Goal: Task Accomplishment & Management: Manage account settings

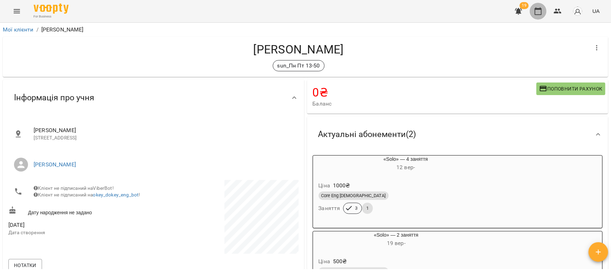
click at [538, 15] on button "button" at bounding box center [538, 11] width 17 height 17
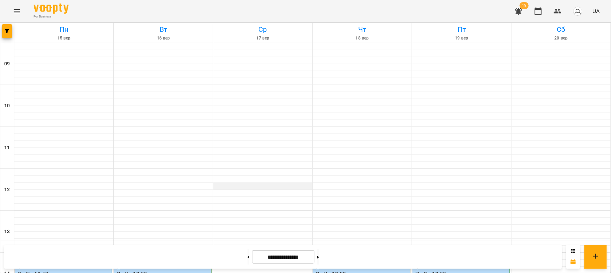
scroll to position [127, 0]
click at [418, 248] on label "13:50" at bounding box center [421, 252] width 13 height 8
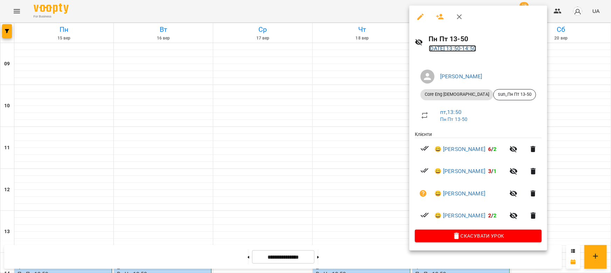
click at [466, 46] on link "[DATE] 13:50 - 14:50" at bounding box center [453, 48] width 48 height 7
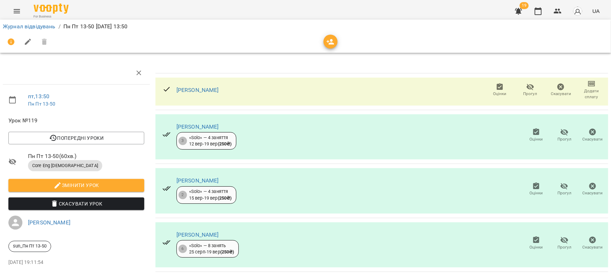
click at [497, 89] on icon "button" at bounding box center [500, 86] width 6 height 7
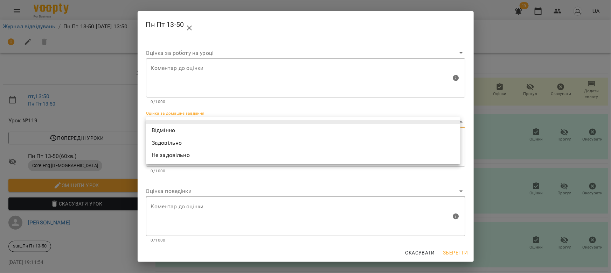
click at [168, 125] on body "For Business 19 UA Журнал відвідувань / Пн Пт 13-50 пт, 19 вер 2025 13:50 пт , …" at bounding box center [305, 147] width 611 height 294
click at [166, 130] on li "Відмінно" at bounding box center [303, 130] width 314 height 13
type input "*********"
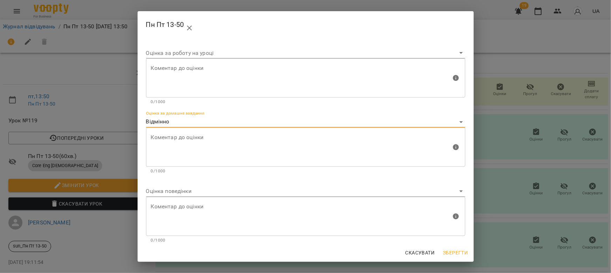
click at [168, 191] on body "For Business 19 UA Журнал відвідувань / Пн Пт 13-50 пт, 19 вер 2025 13:50 пт , …" at bounding box center [305, 147] width 611 height 294
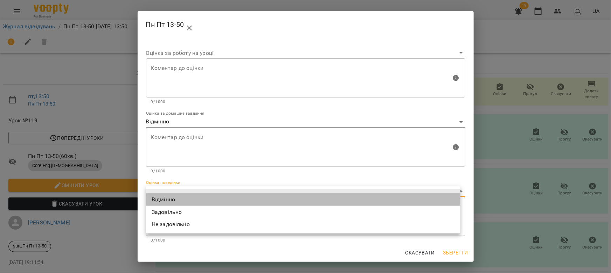
click at [168, 196] on li "Відмінно" at bounding box center [303, 200] width 314 height 13
type input "*********"
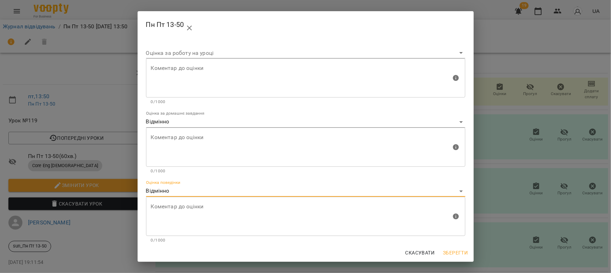
click at [462, 254] on span "Зберегти" at bounding box center [455, 253] width 25 height 8
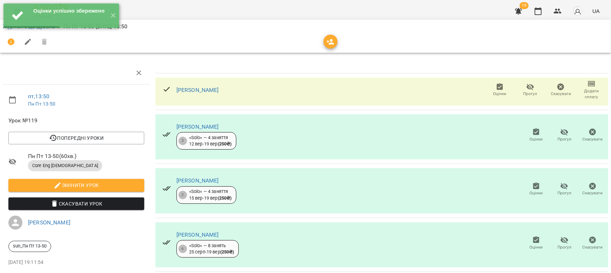
click at [532, 135] on icon "button" at bounding box center [536, 132] width 8 height 8
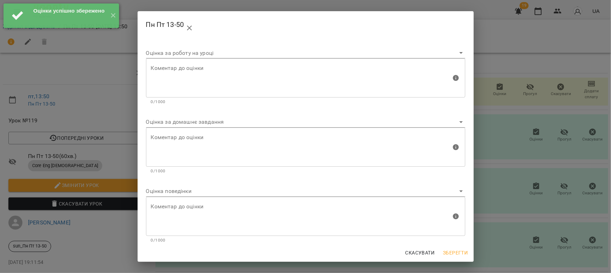
click at [200, 122] on body "Оцінки успішно збережено ✕ For Business 19 UA Журнал відвідувань / Пн Пт 13-50 …" at bounding box center [305, 147] width 611 height 294
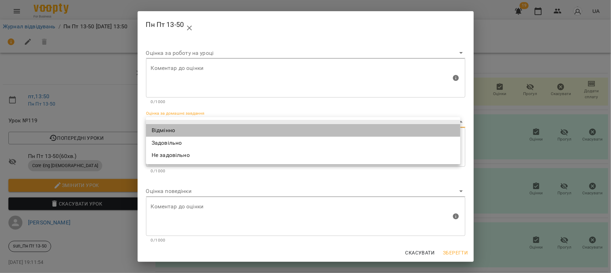
click at [186, 131] on li "Відмінно" at bounding box center [303, 130] width 314 height 13
type input "*********"
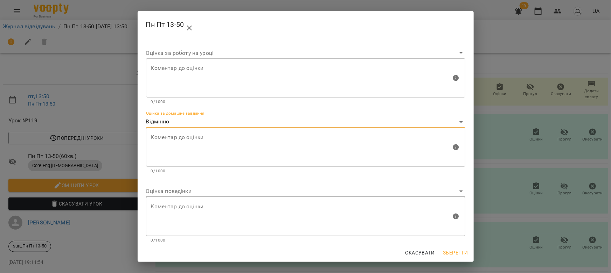
click at [171, 193] on body "For Business 19 UA Журнал відвідувань / Пн Пт 13-50 пт, 19 вер 2025 13:50 пт , …" at bounding box center [305, 147] width 611 height 294
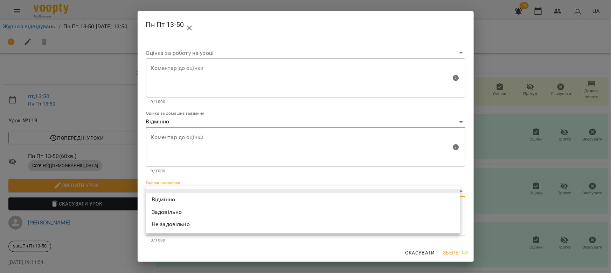
click at [171, 197] on li "Відмінно" at bounding box center [303, 200] width 314 height 13
type input "*********"
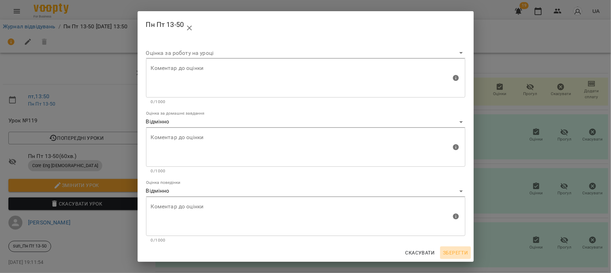
click at [454, 253] on span "Зберегти" at bounding box center [455, 253] width 25 height 8
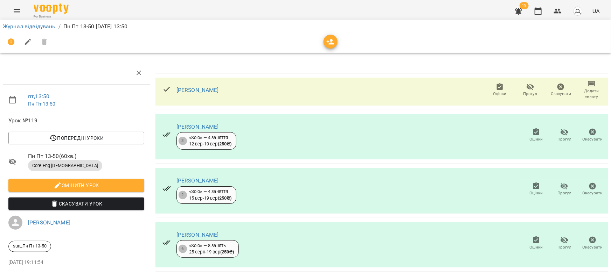
click at [534, 138] on span "Оцінки" at bounding box center [535, 140] width 13 height 6
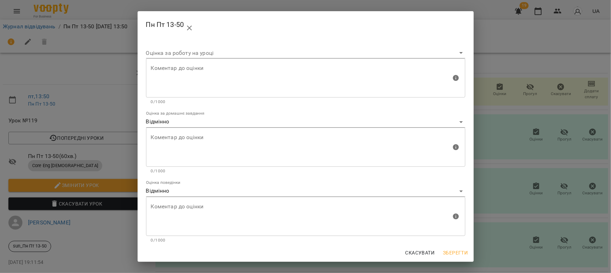
click at [534, 138] on div "Пн Пт 13-50 Оцінка за роботу на уроці Коментар до оцінки Коментар до оцінки 0/1…" at bounding box center [305, 136] width 611 height 273
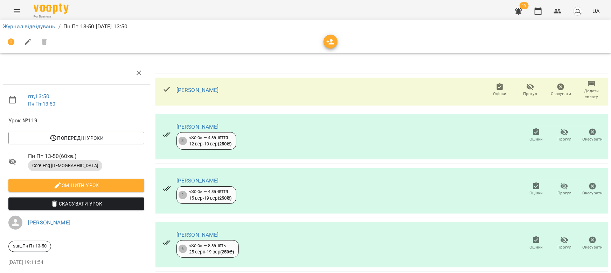
click at [526, 188] on span "Оцінки" at bounding box center [536, 189] width 20 height 14
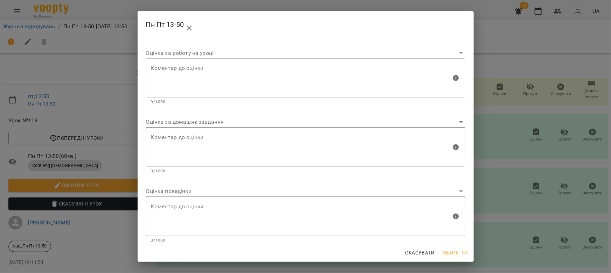
click at [175, 125] on body "For Business 19 UA Журнал відвідувань / Пн Пт 13-50 пт, 19 вер 2025 13:50 пт , …" at bounding box center [305, 147] width 611 height 294
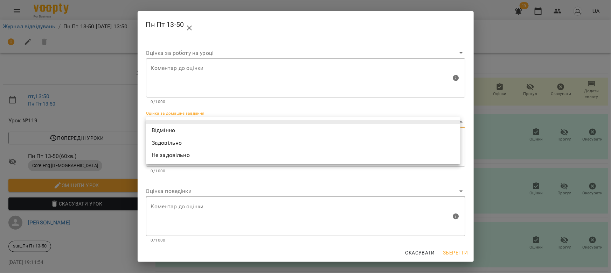
click at [169, 134] on li "Відмінно" at bounding box center [303, 130] width 314 height 13
type input "*********"
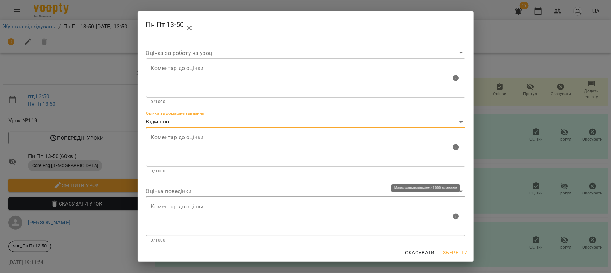
click at [171, 192] on body "For Business 19 UA Журнал відвідувань / Пн Пт 13-50 пт, 19 вер 2025 13:50 пт , …" at bounding box center [305, 147] width 611 height 294
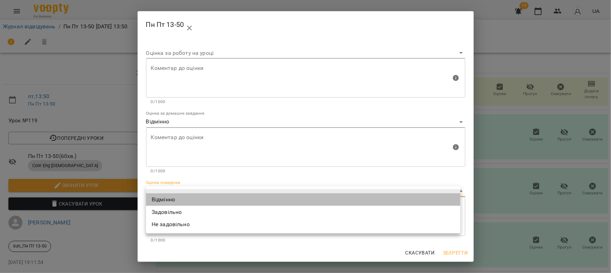
click at [172, 196] on li "Відмінно" at bounding box center [303, 200] width 314 height 13
type input "*********"
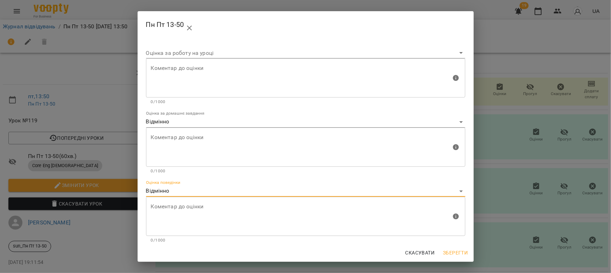
click at [459, 249] on span "Зберегти" at bounding box center [455, 253] width 25 height 8
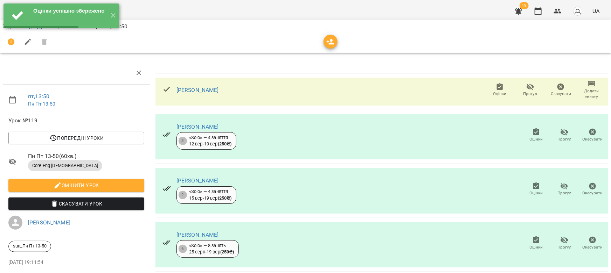
scroll to position [28, 0]
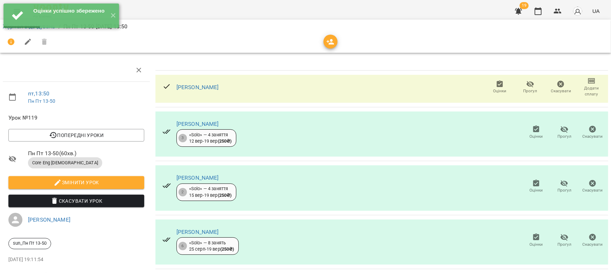
click at [532, 234] on icon "button" at bounding box center [536, 238] width 8 height 8
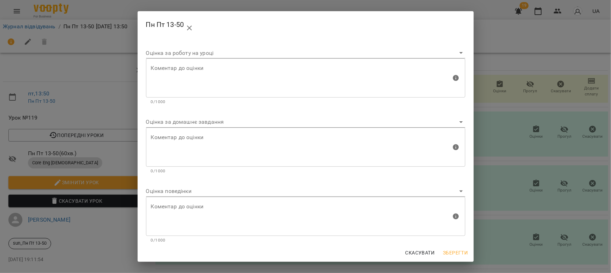
click at [173, 122] on body "Оцінки успішно збережено ✕ For Business 19 UA Журнал відвідувань / Пн Пт 13-50 …" at bounding box center [305, 147] width 611 height 294
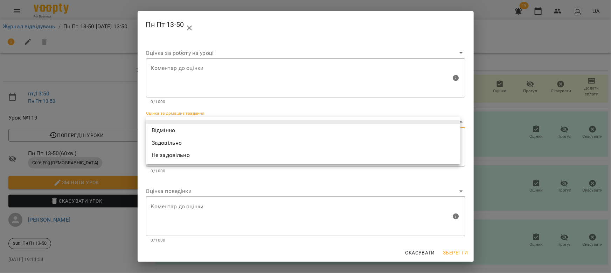
click at [161, 144] on li "Задовільно" at bounding box center [303, 143] width 314 height 13
type input "**********"
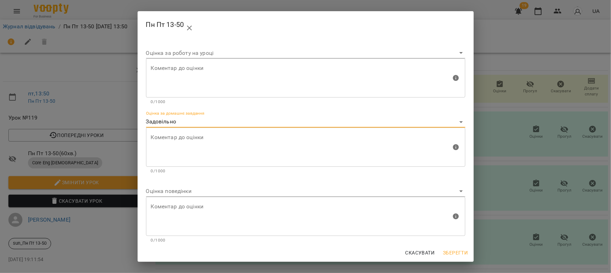
click at [178, 195] on body "For Business 19 UA Журнал відвідувань / Пн Пт 13-50 пт, 19 вер 2025 13:50 пт , …" at bounding box center [305, 147] width 611 height 294
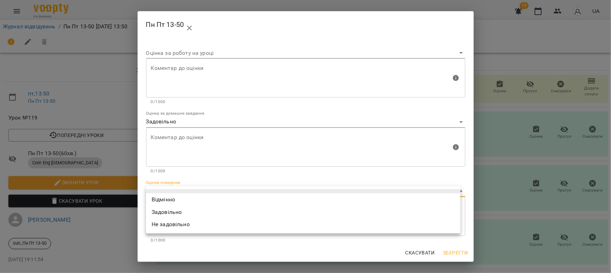
click at [177, 196] on li "Відмінно" at bounding box center [303, 200] width 314 height 13
type input "*********"
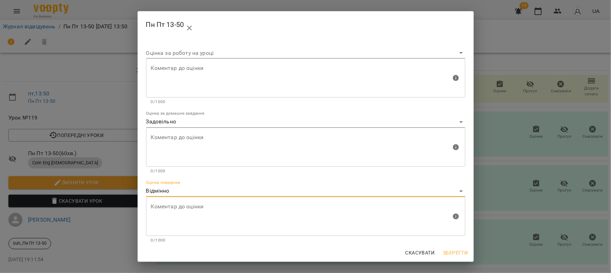
click at [460, 250] on span "Зберегти" at bounding box center [455, 253] width 25 height 8
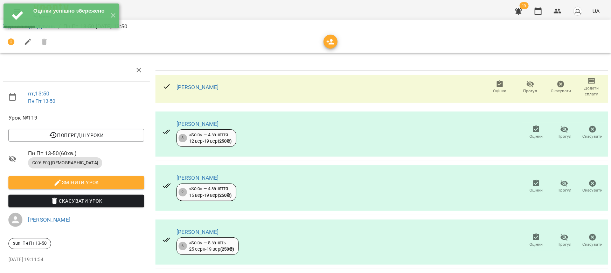
click at [529, 242] on span "Оцінки" at bounding box center [535, 245] width 13 height 6
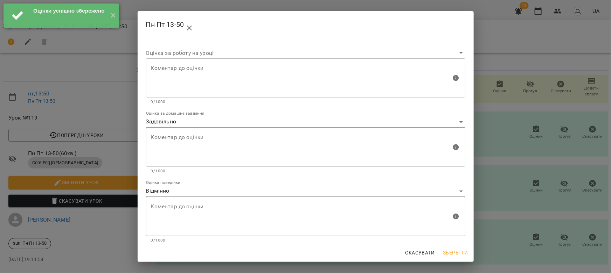
click at [529, 217] on div "**********" at bounding box center [305, 136] width 611 height 273
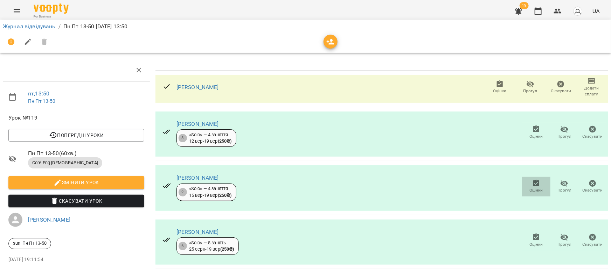
click at [534, 188] on span "Оцінки" at bounding box center [535, 191] width 13 height 6
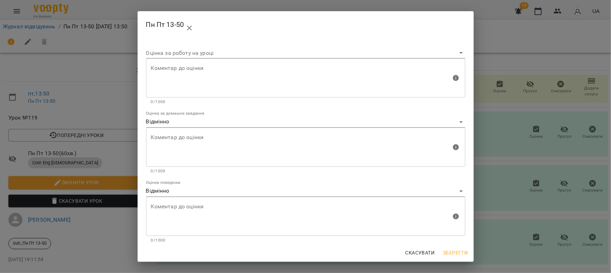
click at [534, 164] on div "Пн Пт 13-50 Оцінка за роботу на уроці Коментар до оцінки Коментар до оцінки 0/1…" at bounding box center [305, 136] width 611 height 273
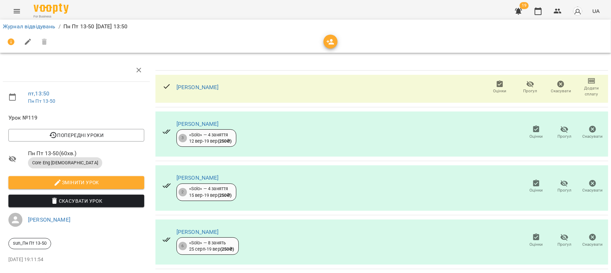
click at [530, 134] on span "Оцінки" at bounding box center [535, 137] width 13 height 6
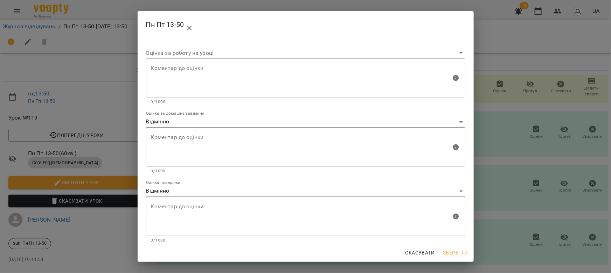
click at [530, 108] on div "Пн Пт 13-50 Оцінка за роботу на уроці Коментар до оцінки Коментар до оцінки 0/1…" at bounding box center [305, 136] width 611 height 273
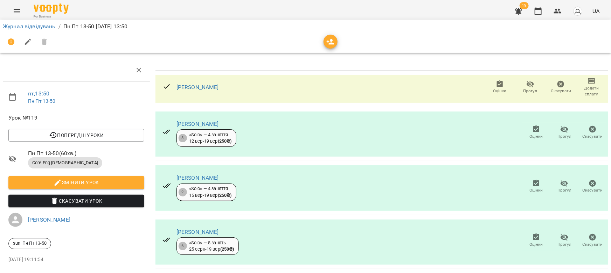
scroll to position [0, 0]
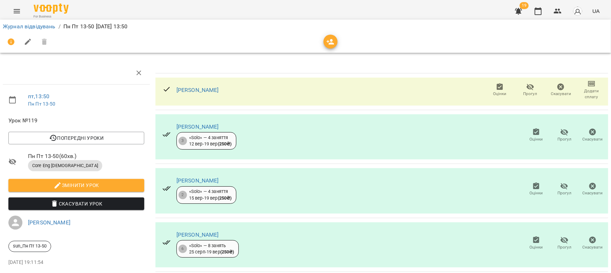
click at [496, 90] on icon "button" at bounding box center [500, 87] width 8 height 8
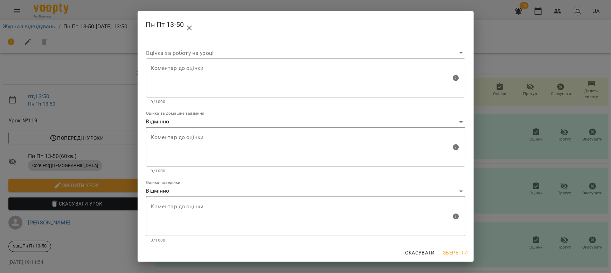
click at [496, 90] on div "Пн Пт 13-50 Оцінка за роботу на уроці Коментар до оцінки Коментар до оцінки 0/1…" at bounding box center [305, 136] width 611 height 273
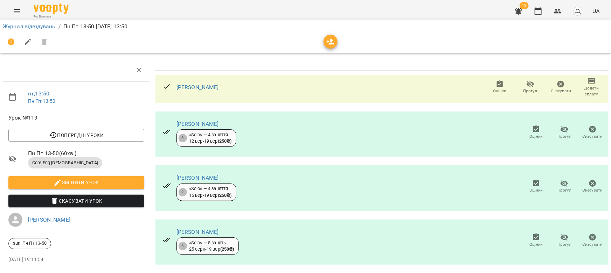
scroll to position [28, 0]
click at [542, 10] on icon "button" at bounding box center [538, 11] width 7 height 8
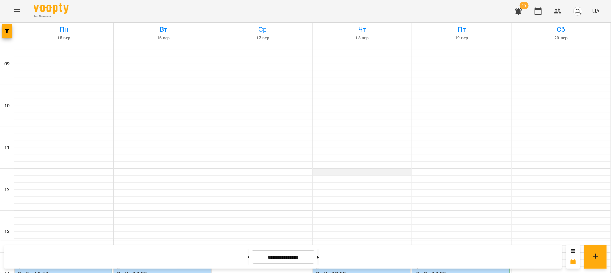
scroll to position [159, 0]
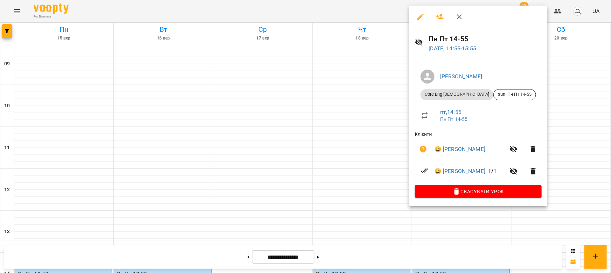
click at [448, 43] on h6 "Пн Пт 14-55" at bounding box center [485, 39] width 113 height 11
click at [450, 48] on link "19 вер 2025 14:55 - 15:55" at bounding box center [453, 48] width 48 height 7
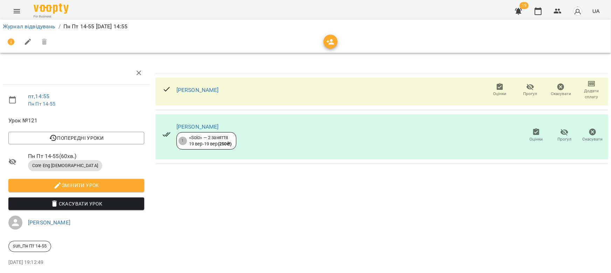
click at [497, 85] on icon "button" at bounding box center [500, 86] width 6 height 7
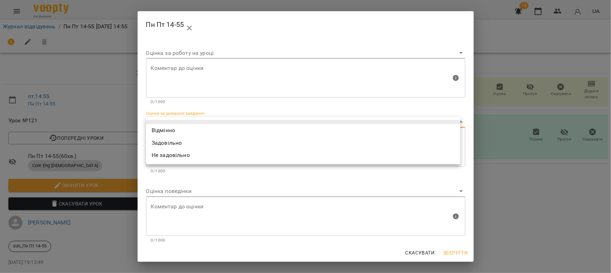
click at [175, 126] on body "For Business 19 UA Журнал відвідувань / Пн Пт 14-55 пт, 19 вер 2025 14:55 пт , …" at bounding box center [305, 147] width 611 height 294
click at [174, 128] on li "Відмінно" at bounding box center [303, 130] width 314 height 13
type input "*********"
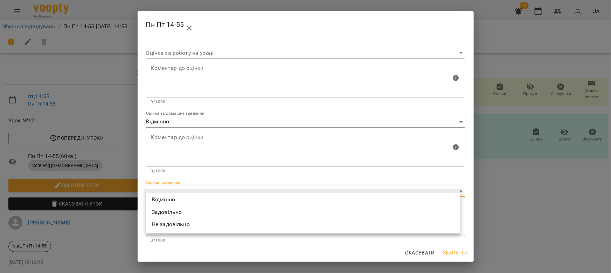
click at [170, 194] on body "For Business 19 UA Журнал відвідувань / Пн Пт 14-55 пт, 19 вер 2025 14:55 пт , …" at bounding box center [305, 147] width 611 height 294
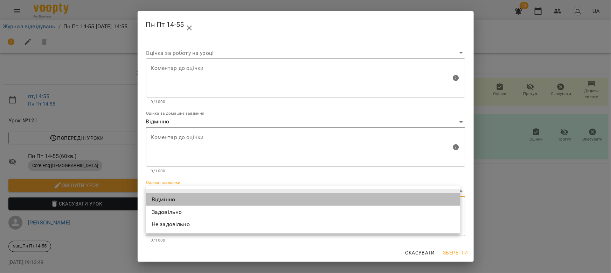
click at [170, 196] on li "Відмінно" at bounding box center [303, 200] width 314 height 13
type input "*********"
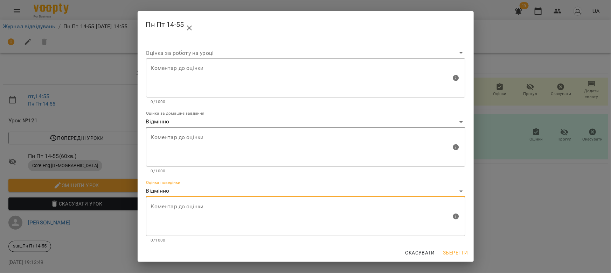
click at [449, 251] on span "Зберегти" at bounding box center [455, 253] width 25 height 8
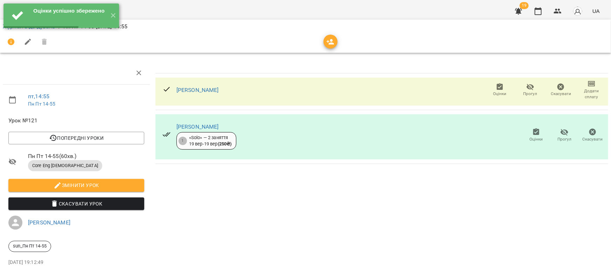
click at [533, 135] on icon "button" at bounding box center [536, 131] width 6 height 7
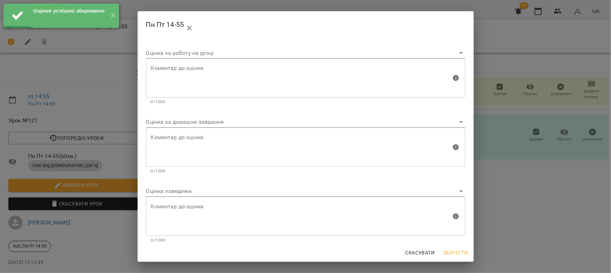
click at [173, 123] on body "Оцінки успішно збережено ✕ For Business 19 UA Журнал відвідувань / Пн Пт 14-55 …" at bounding box center [305, 147] width 611 height 294
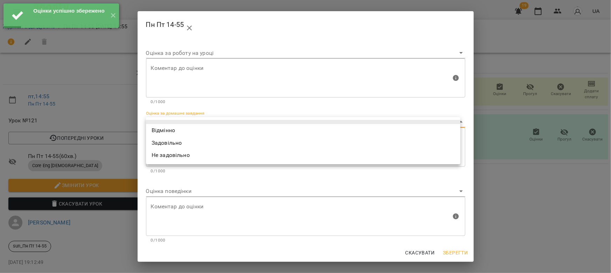
click at [174, 124] on li at bounding box center [303, 122] width 314 height 4
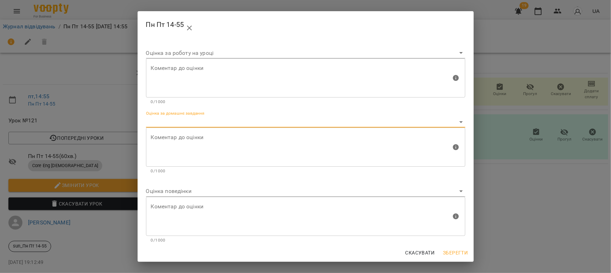
click at [178, 126] on body "Оцінки успішно збережено ✕ For Business 19 UA Журнал відвідувань / Пн Пт 14-55 …" at bounding box center [305, 147] width 611 height 294
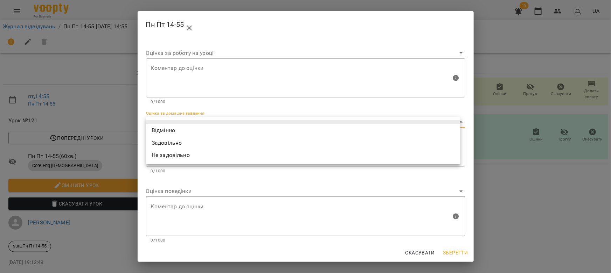
click at [174, 128] on li "Відмінно" at bounding box center [303, 130] width 314 height 13
type input "*********"
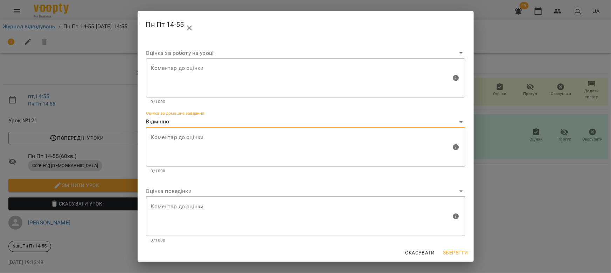
click at [172, 193] on body "For Business 19 UA Журнал відвідувань / Пн Пт 14-55 пт, 19 вер 2025 14:55 пт , …" at bounding box center [305, 147] width 611 height 294
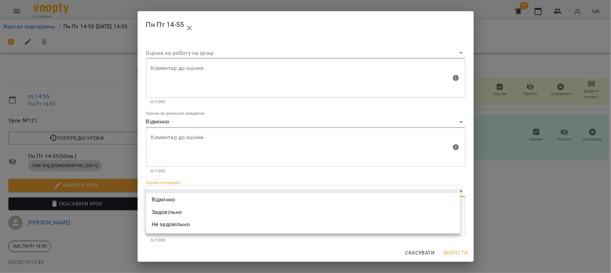
click at [175, 199] on li "Відмінно" at bounding box center [303, 200] width 314 height 13
type input "*********"
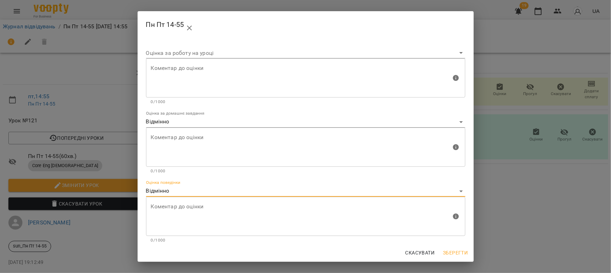
click at [455, 250] on span "Зберегти" at bounding box center [455, 253] width 25 height 8
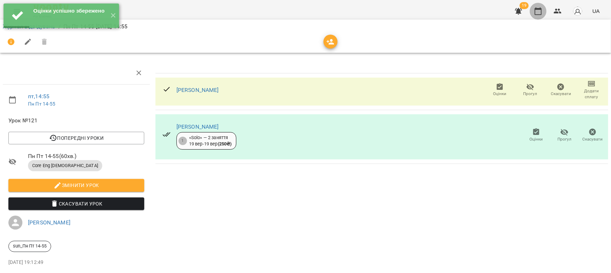
click at [538, 12] on icon "button" at bounding box center [538, 11] width 8 height 8
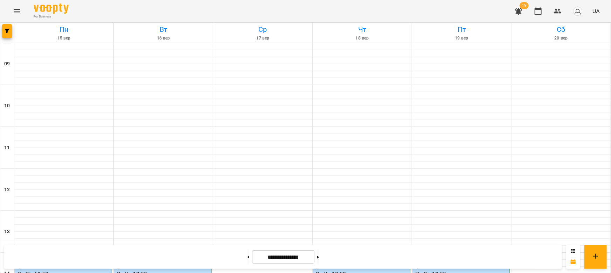
scroll to position [223, 0]
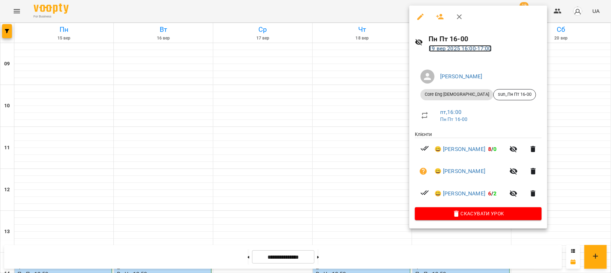
click at [447, 48] on link "19 вер 2025 16:00 - 17:00" at bounding box center [460, 48] width 63 height 7
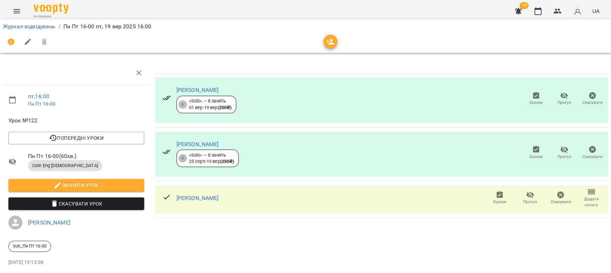
click at [560, 151] on icon "button" at bounding box center [564, 150] width 8 height 8
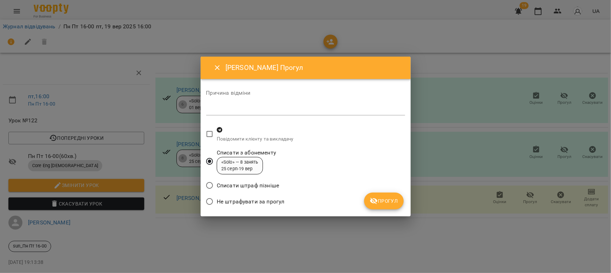
click at [265, 108] on textarea at bounding box center [305, 109] width 199 height 7
type textarea "*"
type textarea "**********"
click at [217, 203] on span "Не штрафувати за прогул" at bounding box center [251, 202] width 68 height 8
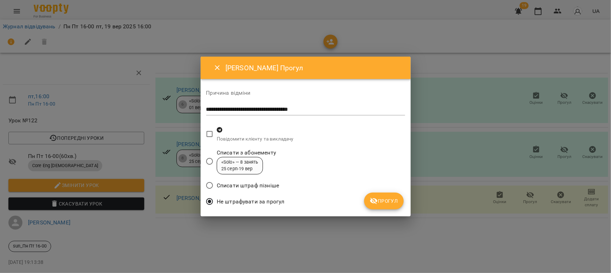
click at [386, 202] on span "Прогул" at bounding box center [384, 201] width 28 height 8
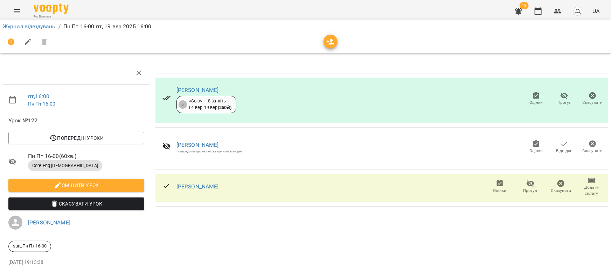
click at [500, 186] on span "Оцінки" at bounding box center [500, 187] width 22 height 14
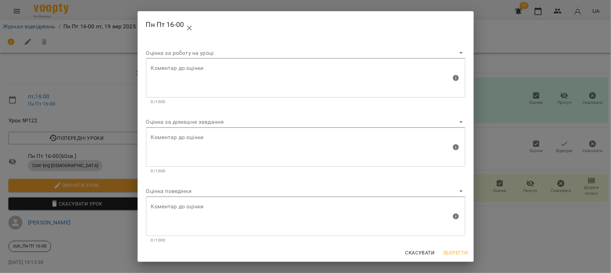
click at [177, 122] on body "For Business 19 UA Журнал відвідувань / Пн Пт 16-00 пт, 19 вер 2025 16:00 пт , …" at bounding box center [305, 147] width 611 height 294
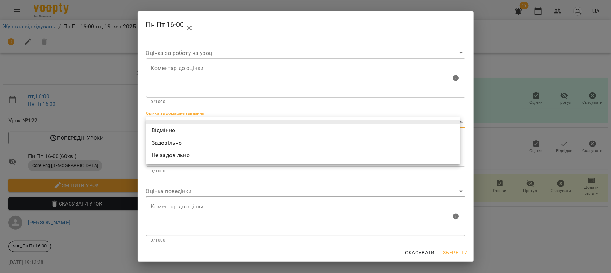
click at [172, 143] on li "Задовільно" at bounding box center [303, 143] width 314 height 13
type input "**********"
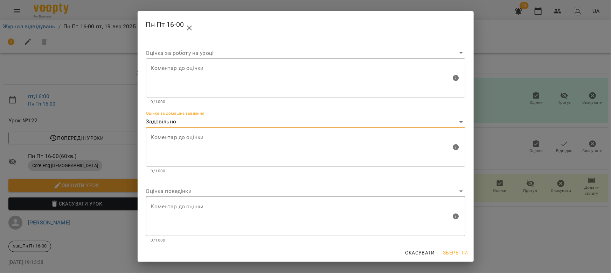
click at [167, 192] on body "For Business 19 UA Журнал відвідувань / Пн Пт 16-00 пт, 19 вер 2025 16:00 пт , …" at bounding box center [305, 147] width 611 height 294
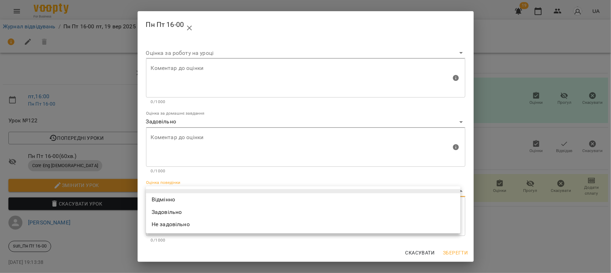
click at [166, 202] on li "Відмінно" at bounding box center [303, 200] width 314 height 13
type input "*********"
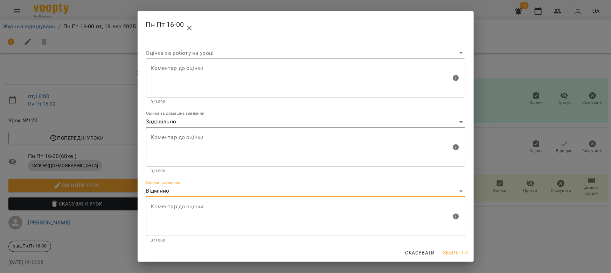
click at [453, 250] on span "Зберегти" at bounding box center [455, 253] width 25 height 8
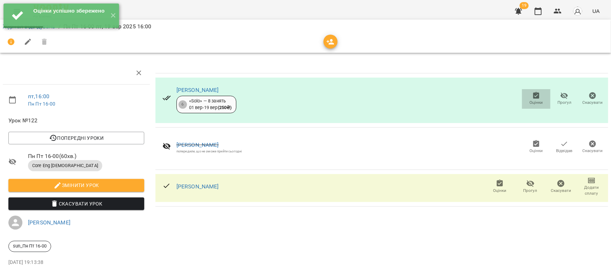
click at [532, 95] on icon "button" at bounding box center [536, 96] width 8 height 8
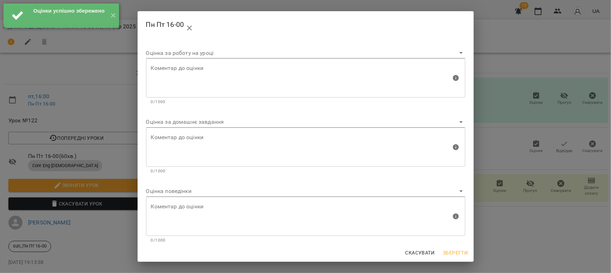
click at [178, 123] on body "Оцінки успішно збережено ✕ For Business 19 UA Журнал відвідувань / Пн Пт 16-00 …" at bounding box center [305, 147] width 611 height 294
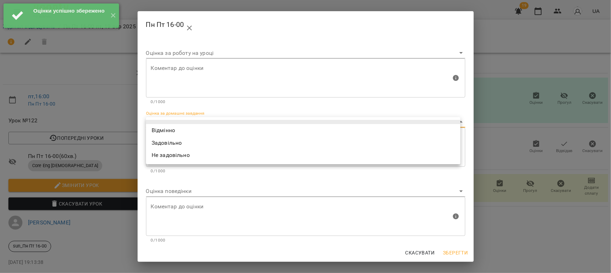
click at [170, 131] on li "Відмінно" at bounding box center [303, 130] width 314 height 13
type input "*********"
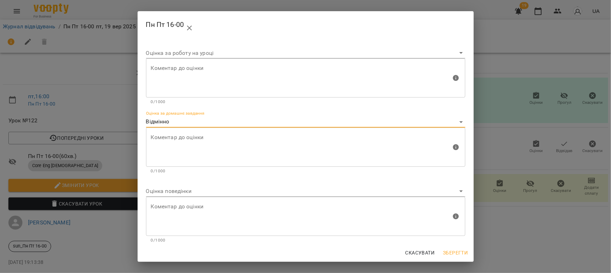
click at [160, 192] on body "For Business 19 UA Журнал відвідувань / Пн Пт 16-00 пт, 19 вер 2025 16:00 пт , …" at bounding box center [305, 147] width 611 height 294
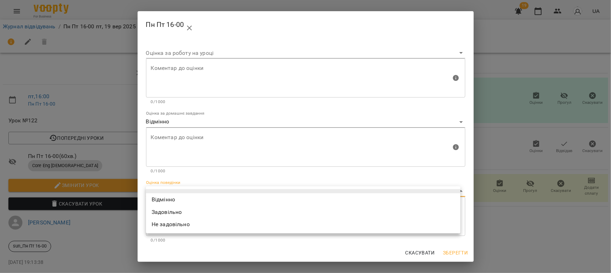
click at [162, 200] on li "Відмінно" at bounding box center [303, 200] width 314 height 13
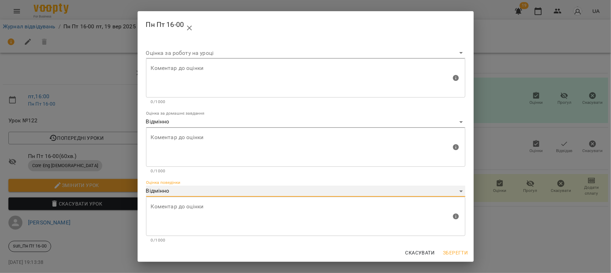
type input "*********"
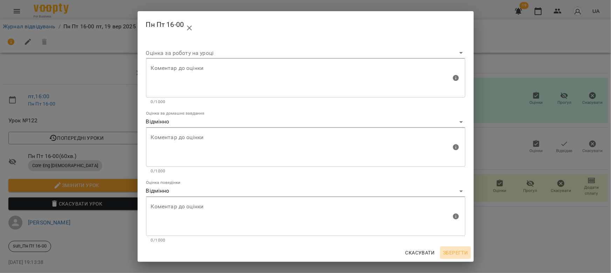
click at [457, 249] on span "Зберегти" at bounding box center [455, 253] width 25 height 8
